Goal: Check status: Check status

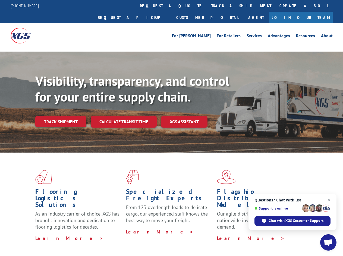
click at [172, 128] on div "Visibility, transparency, and control for your entire supply chain. Track shipm…" at bounding box center [189, 111] width 308 height 76
click at [207, 6] on link "track a shipment" at bounding box center [241, 6] width 68 height 12
click at [0, 0] on div "Track Shipment Enter your information below to track your shipment(s). Select c…" at bounding box center [0, 0] width 0 height 0
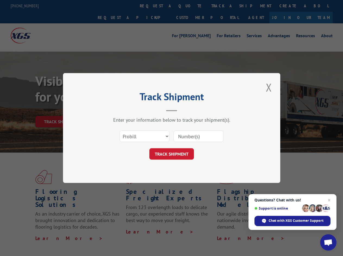
click at [224, 6] on div "Track Shipment Enter your information below to track your shipment(s). Select c…" at bounding box center [171, 128] width 343 height 256
click at [61, 110] on div "Track Shipment Enter your information below to track your shipment(s). Select c…" at bounding box center [171, 128] width 343 height 256
click at [123, 110] on header "Track Shipment" at bounding box center [171, 102] width 163 height 18
click at [185, 110] on header "Track Shipment" at bounding box center [171, 102] width 163 height 18
click at [329, 243] on span "Open chat" at bounding box center [328, 244] width 9 height 8
